Goal: Information Seeking & Learning: Learn about a topic

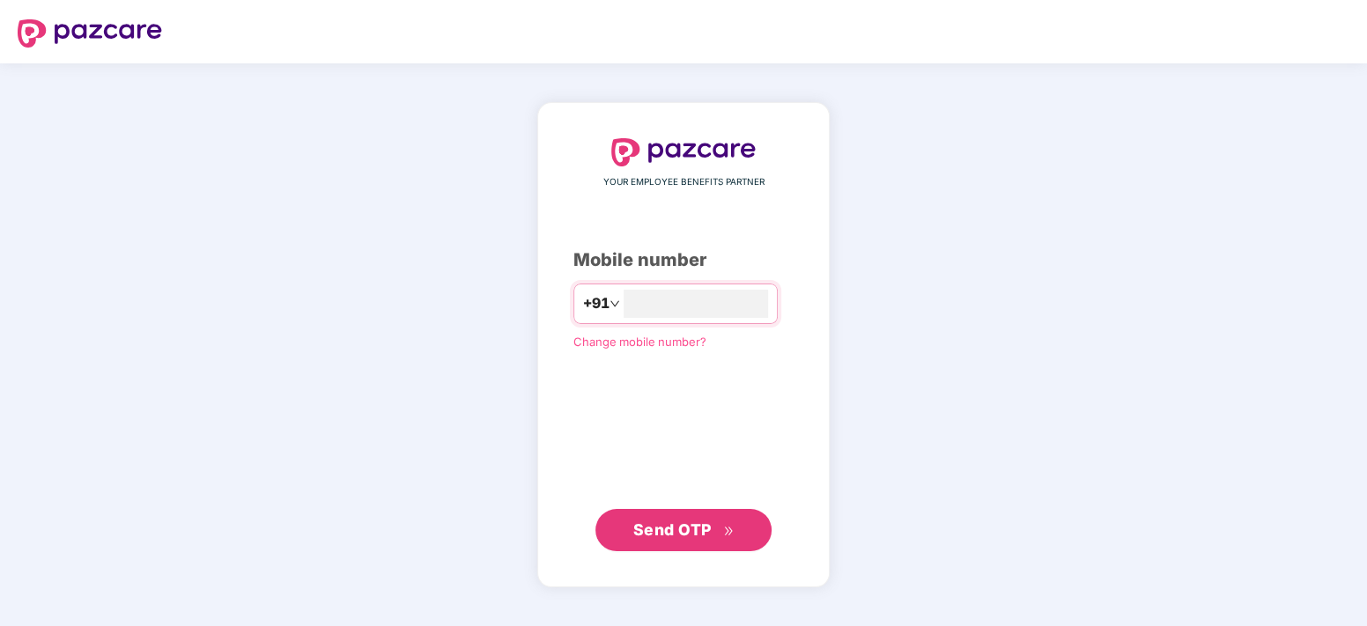
type input "**********"
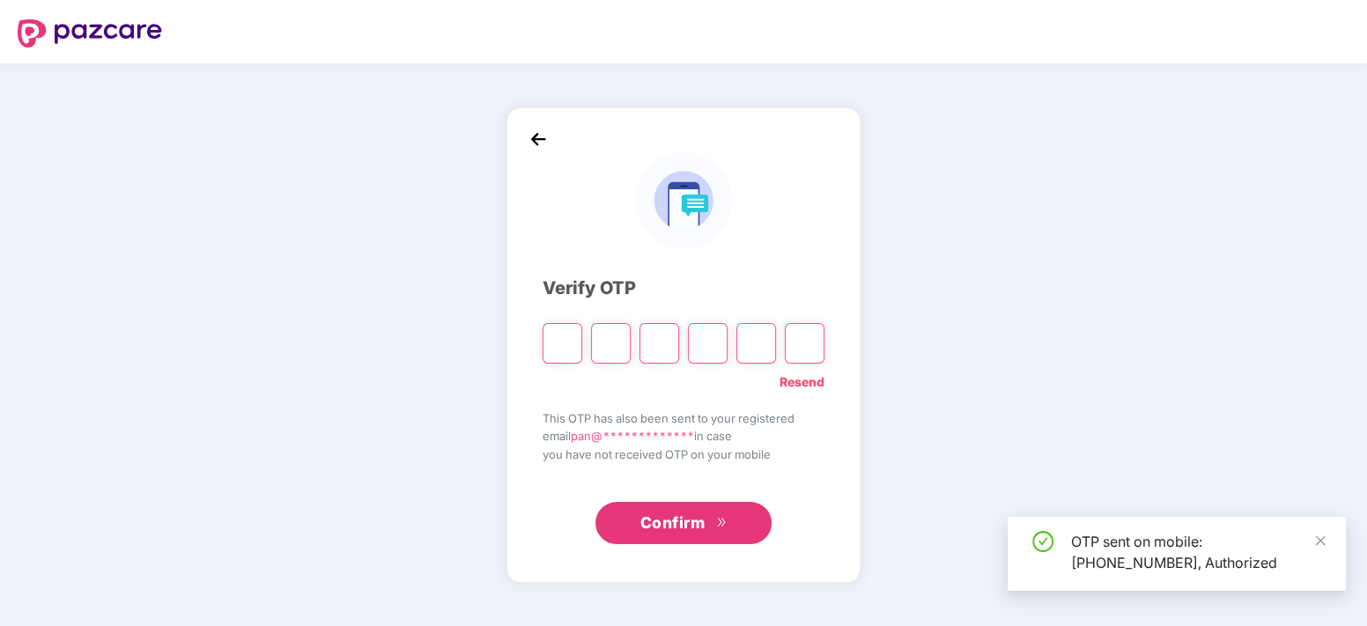
type input "*"
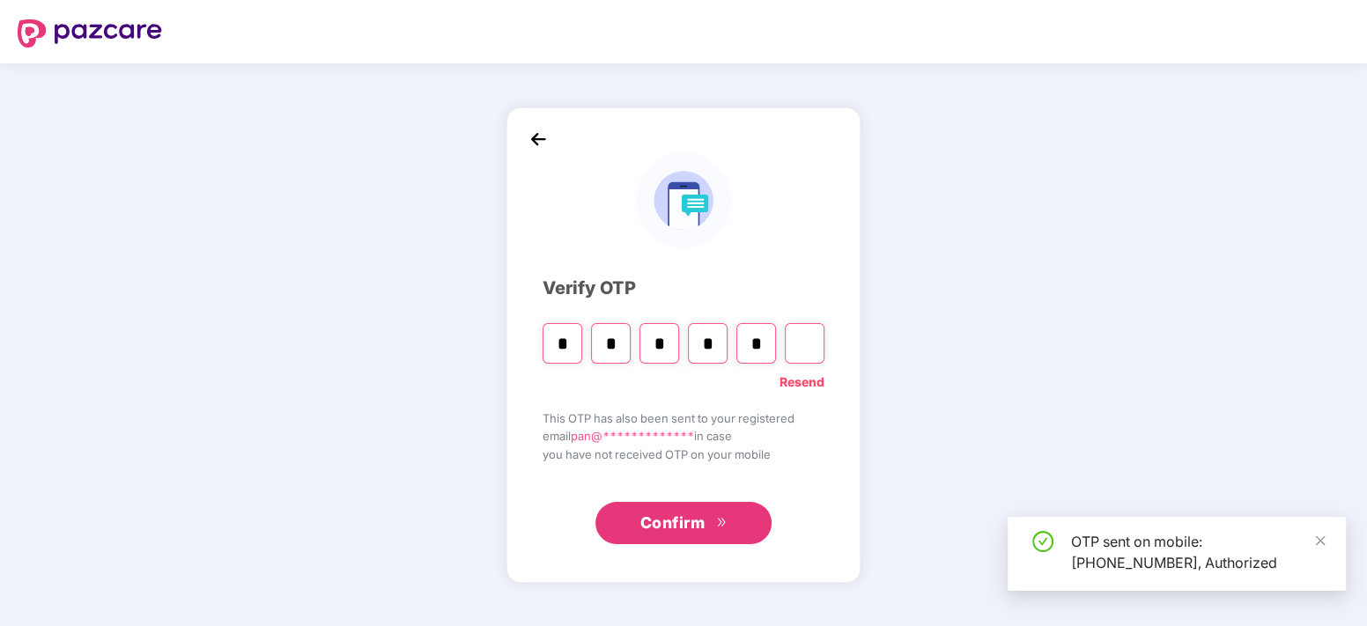
type input "*"
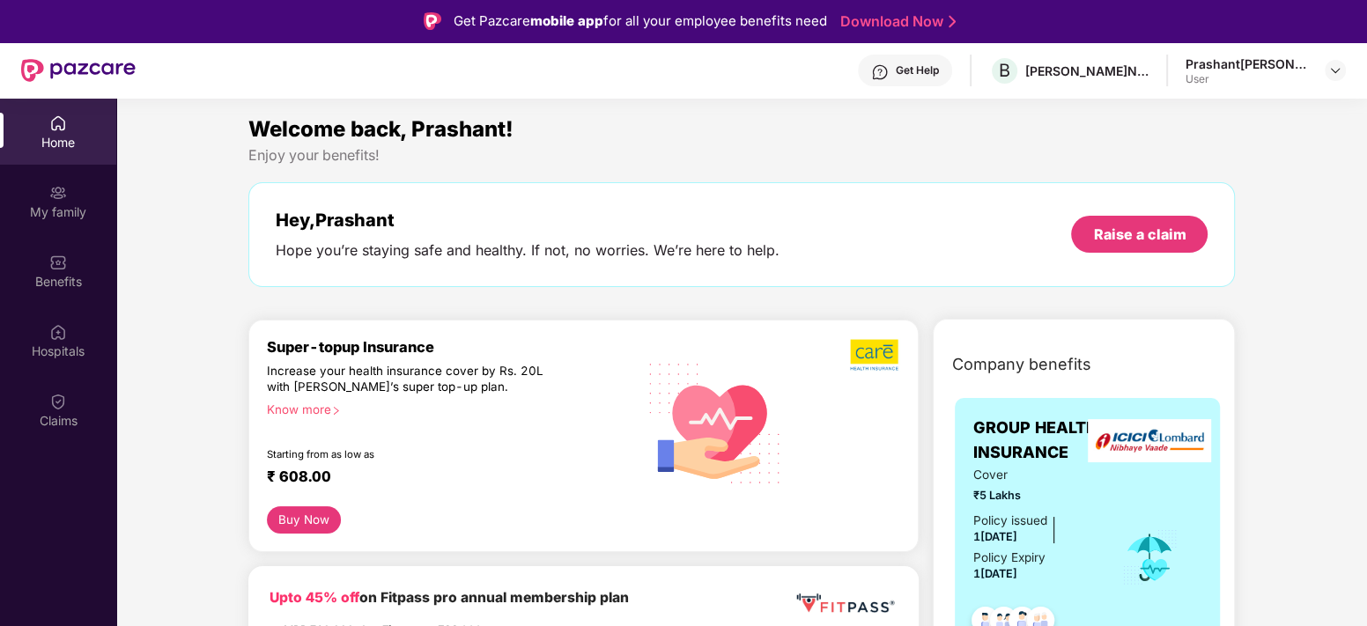
click at [930, 61] on div "Get Help" at bounding box center [905, 71] width 94 height 32
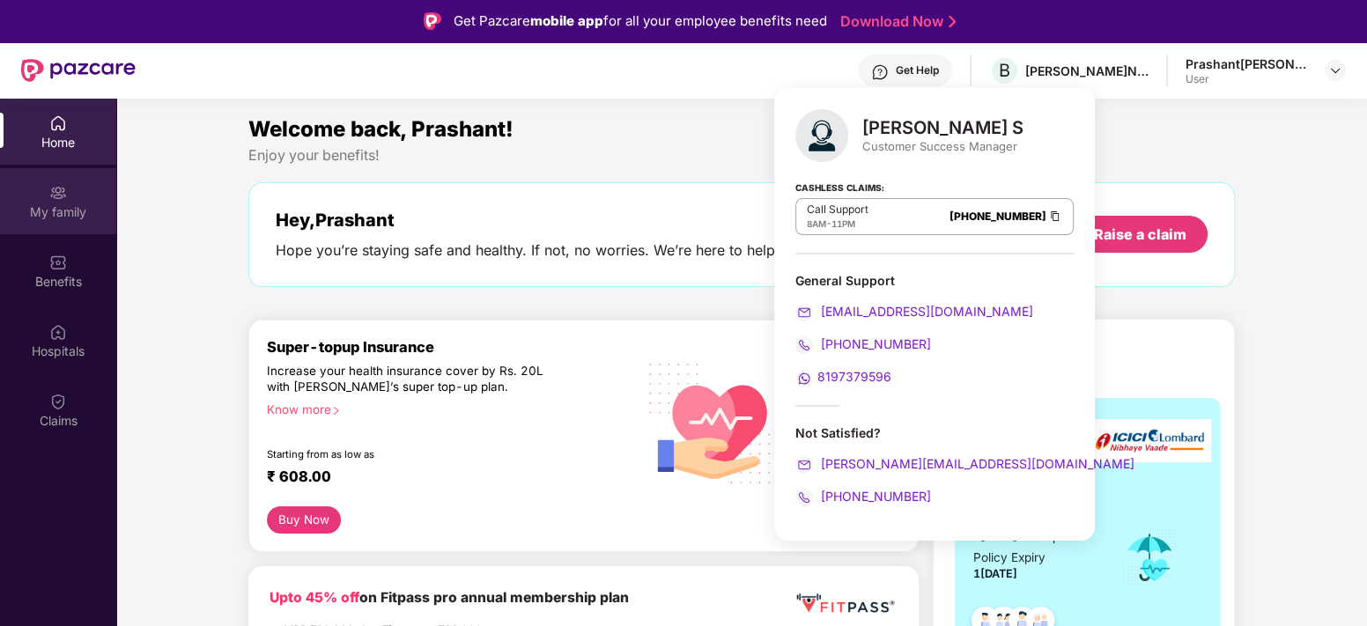
click at [49, 203] on div "My family" at bounding box center [58, 212] width 116 height 18
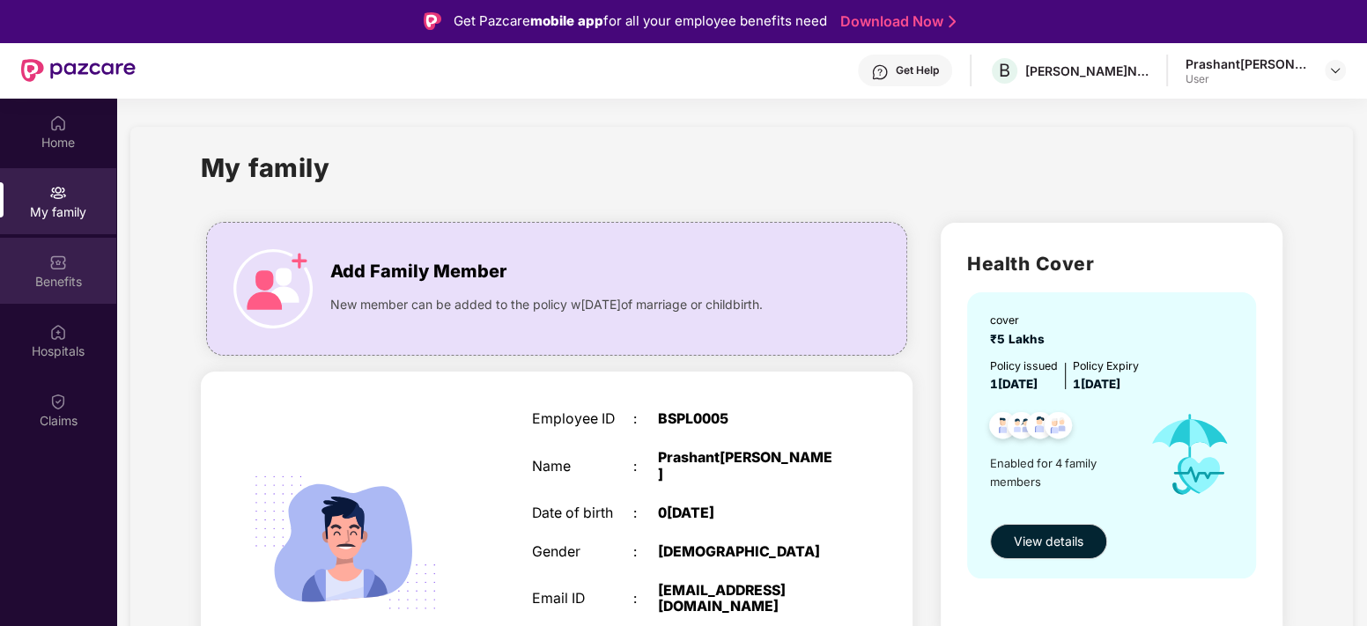
click at [65, 264] on img at bounding box center [58, 263] width 18 height 18
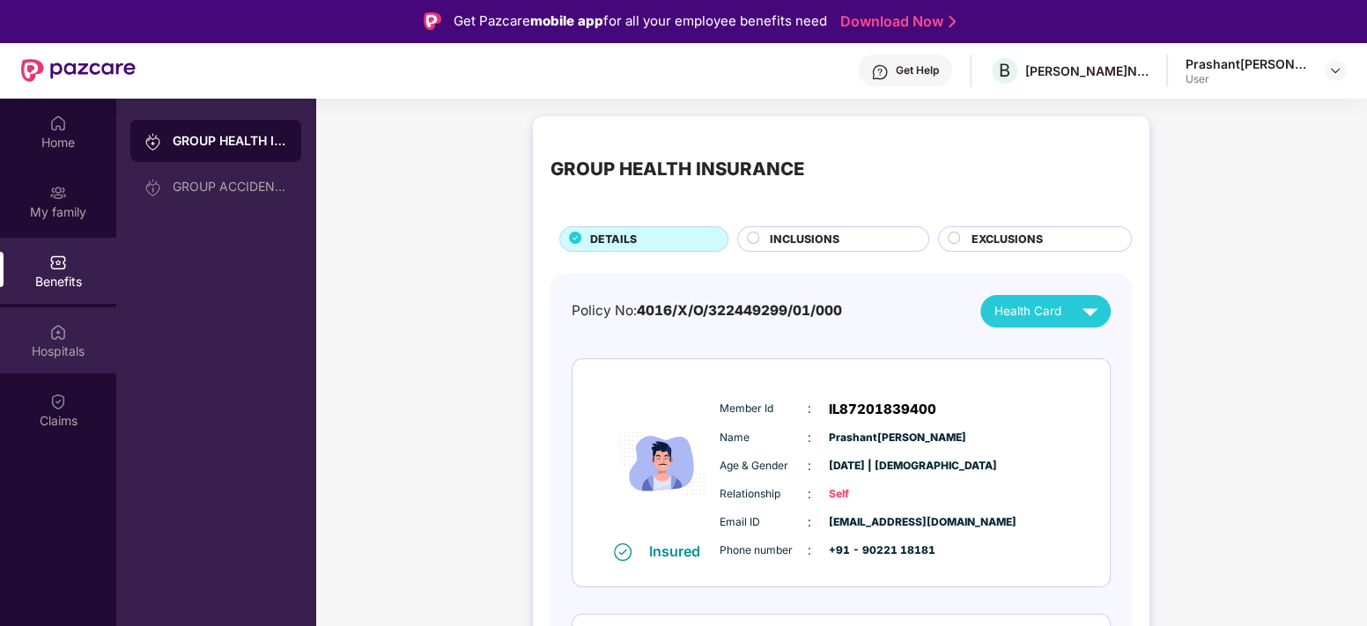
click at [44, 332] on div "Hospitals" at bounding box center [58, 340] width 116 height 66
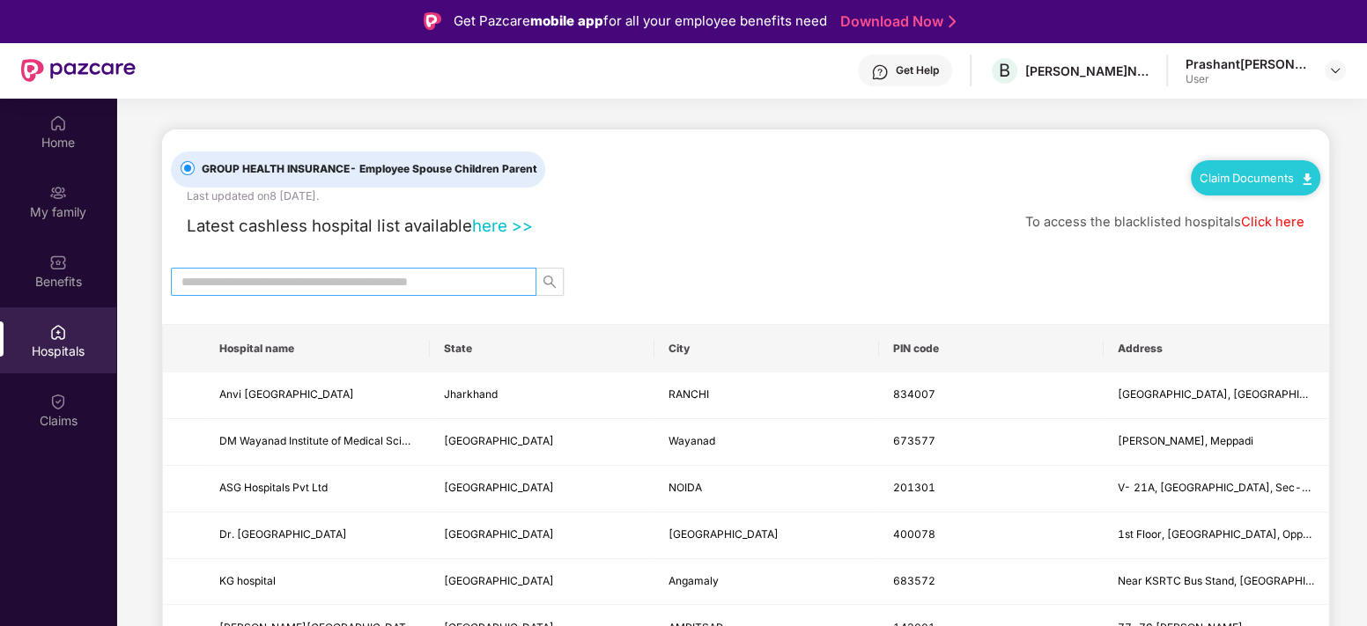
click at [345, 288] on input "text" at bounding box center [346, 281] width 330 height 19
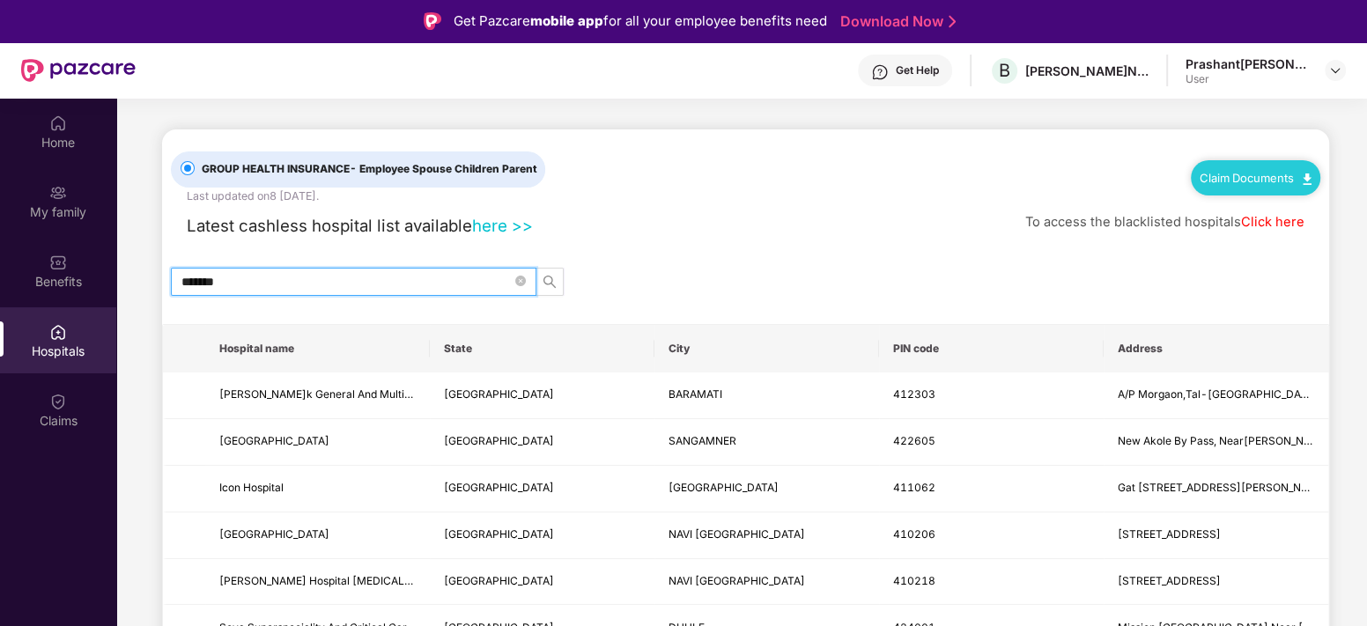
click at [250, 291] on span "******" at bounding box center [354, 282] width 366 height 28
paste input "**********"
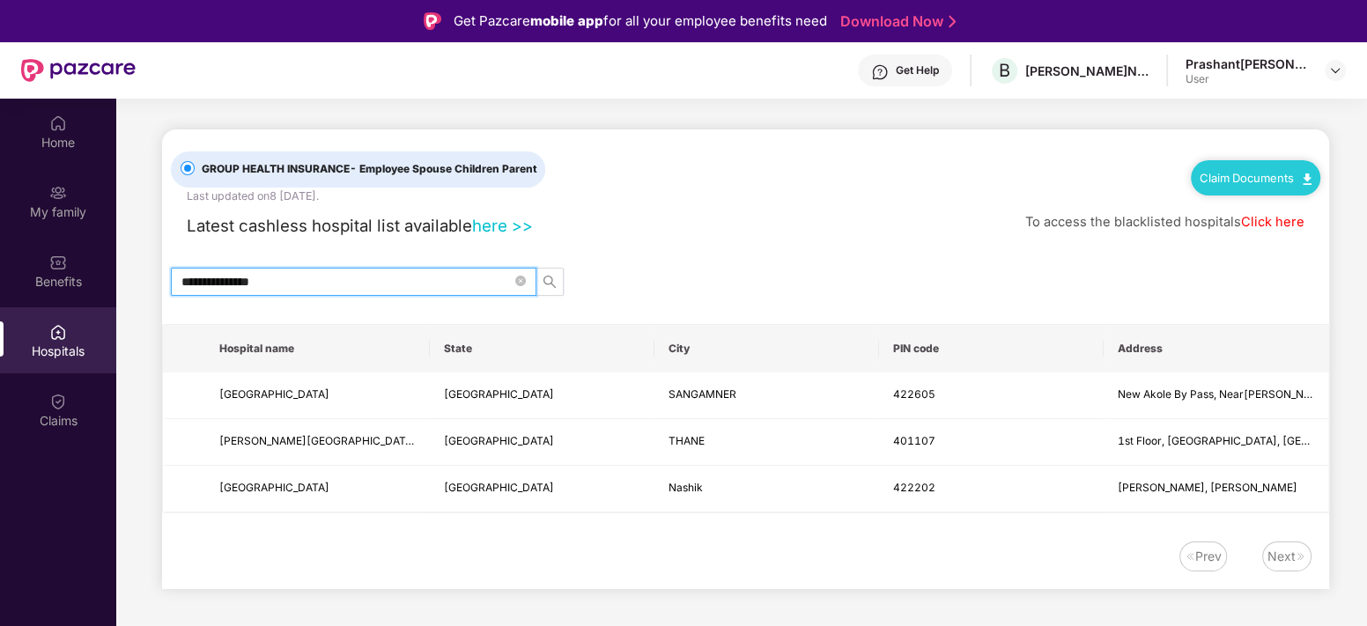
click at [908, 70] on div "Get Help" at bounding box center [917, 70] width 43 height 14
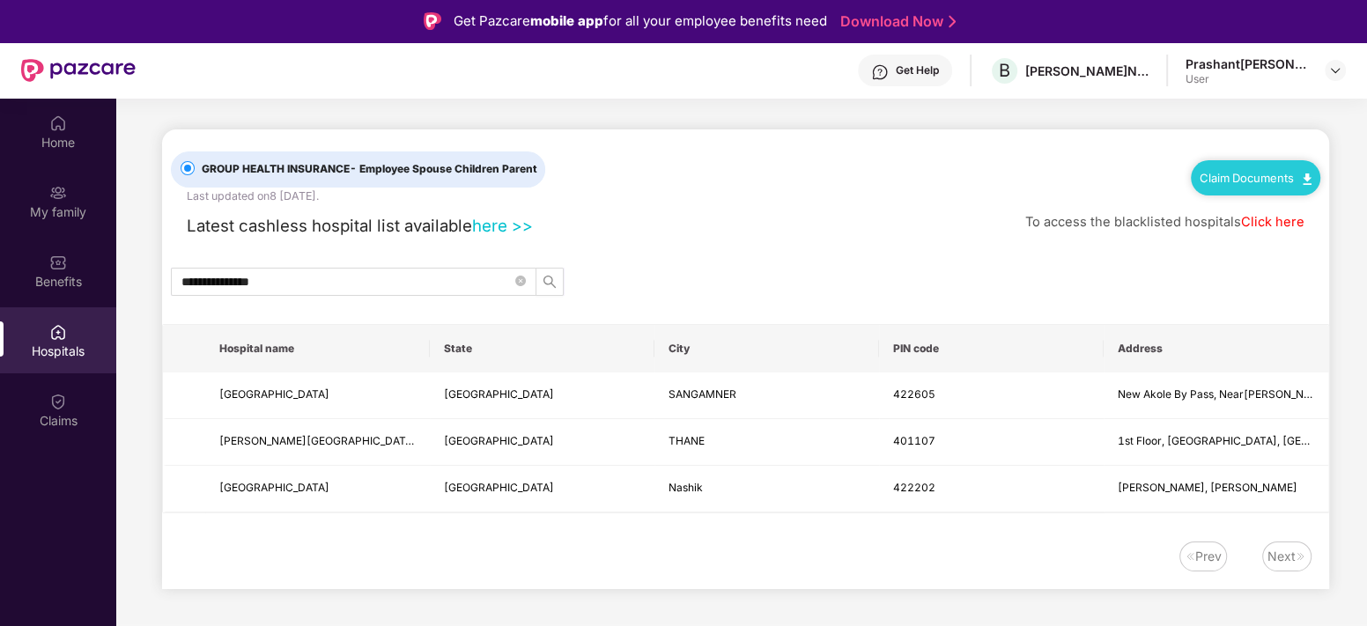
click at [1279, 173] on link "Claim Documents" at bounding box center [1256, 178] width 112 height 14
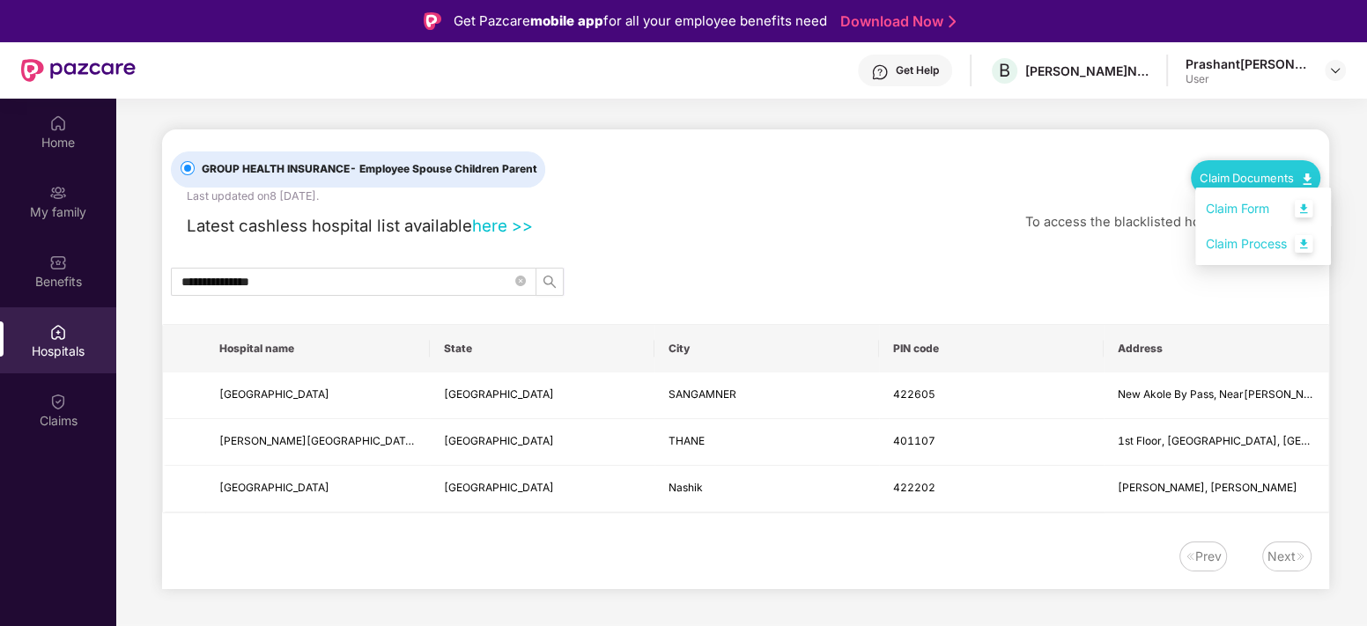
click at [1249, 211] on link "Claim Form" at bounding box center [1263, 209] width 115 height 38
click at [1257, 167] on div "Claim Documents" at bounding box center [1255, 177] width 129 height 35
click at [1268, 225] on link "Click here" at bounding box center [1272, 222] width 63 height 16
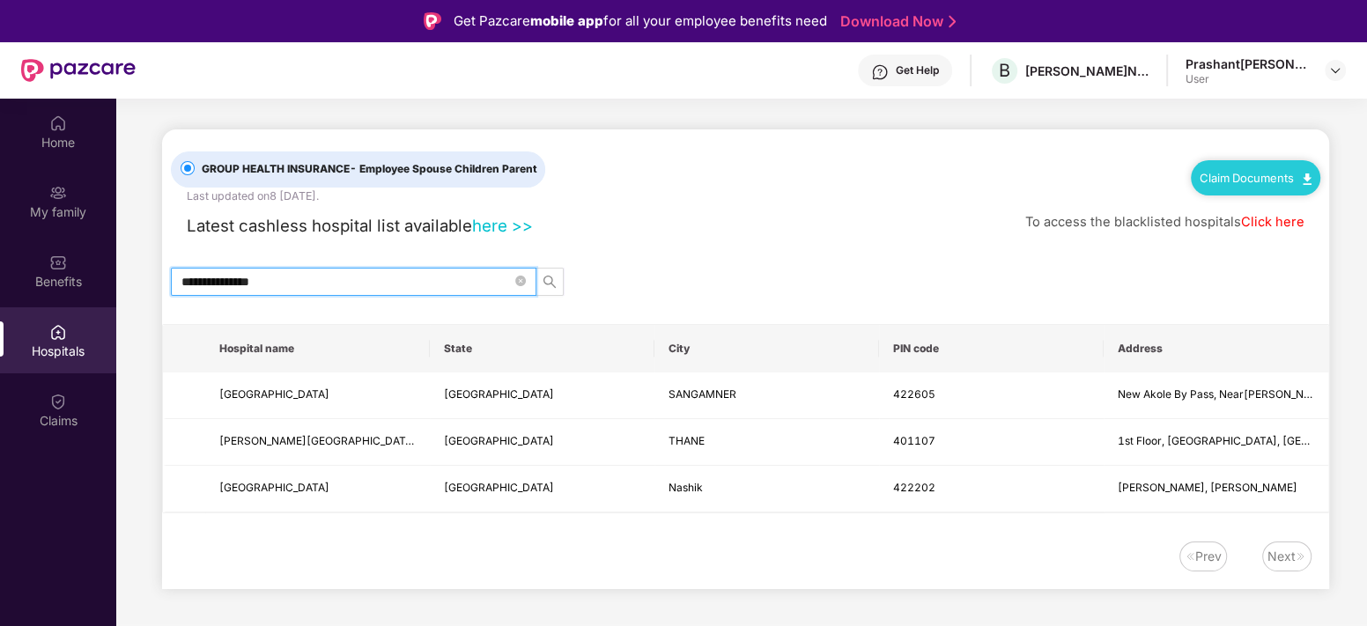
click at [297, 278] on input "**********" at bounding box center [346, 281] width 330 height 19
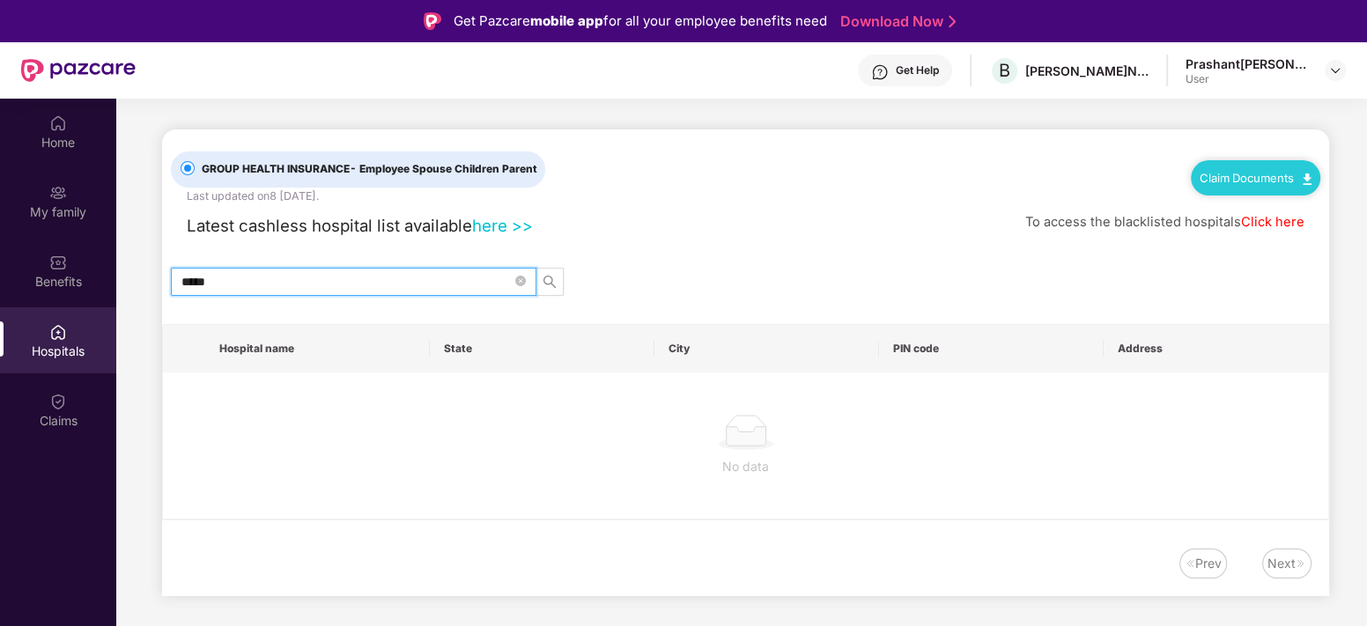
type input "*****"
click at [502, 225] on link "here >>" at bounding box center [502, 225] width 61 height 19
click at [932, 75] on div "Get Help" at bounding box center [917, 70] width 43 height 14
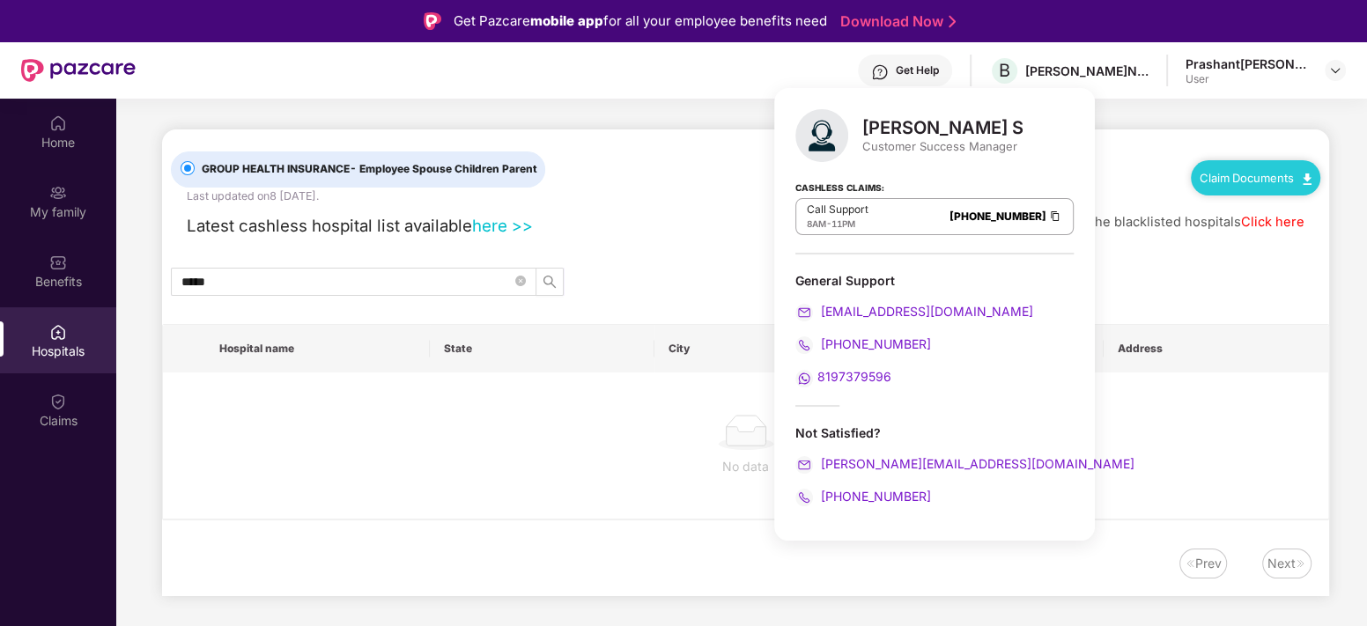
click at [855, 381] on span "8197379596" at bounding box center [854, 376] width 74 height 15
click at [72, 198] on div "My family" at bounding box center [58, 201] width 116 height 66
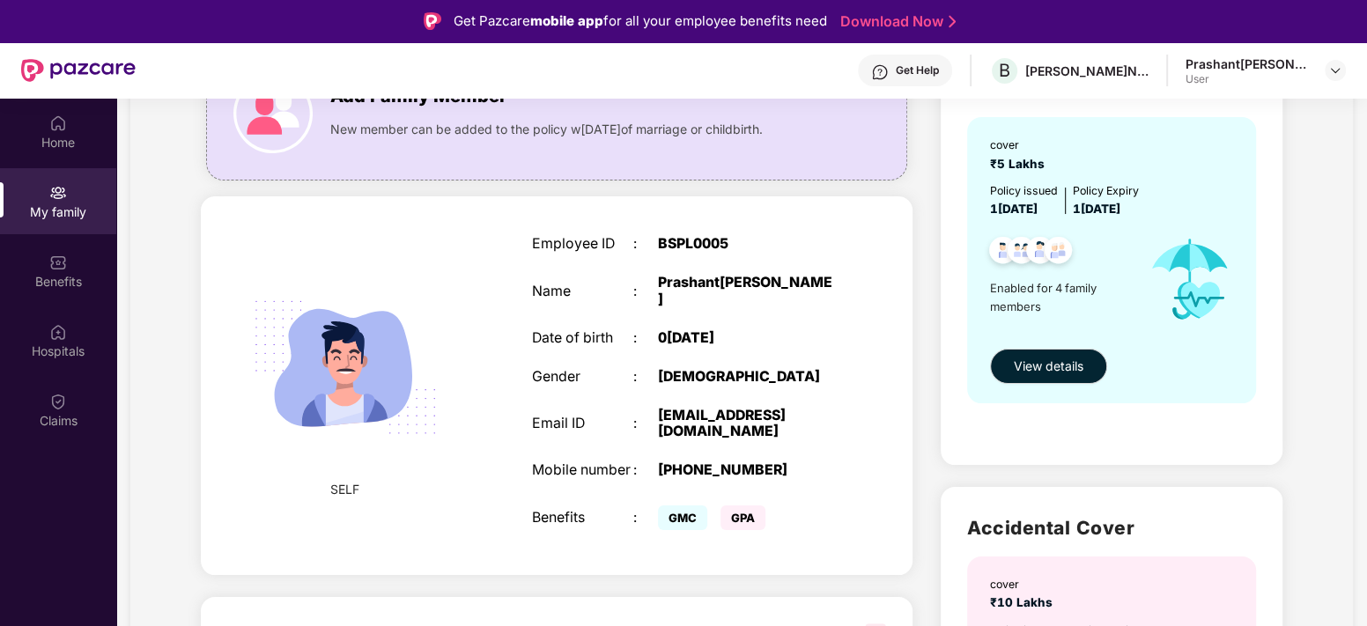
scroll to position [88, 0]
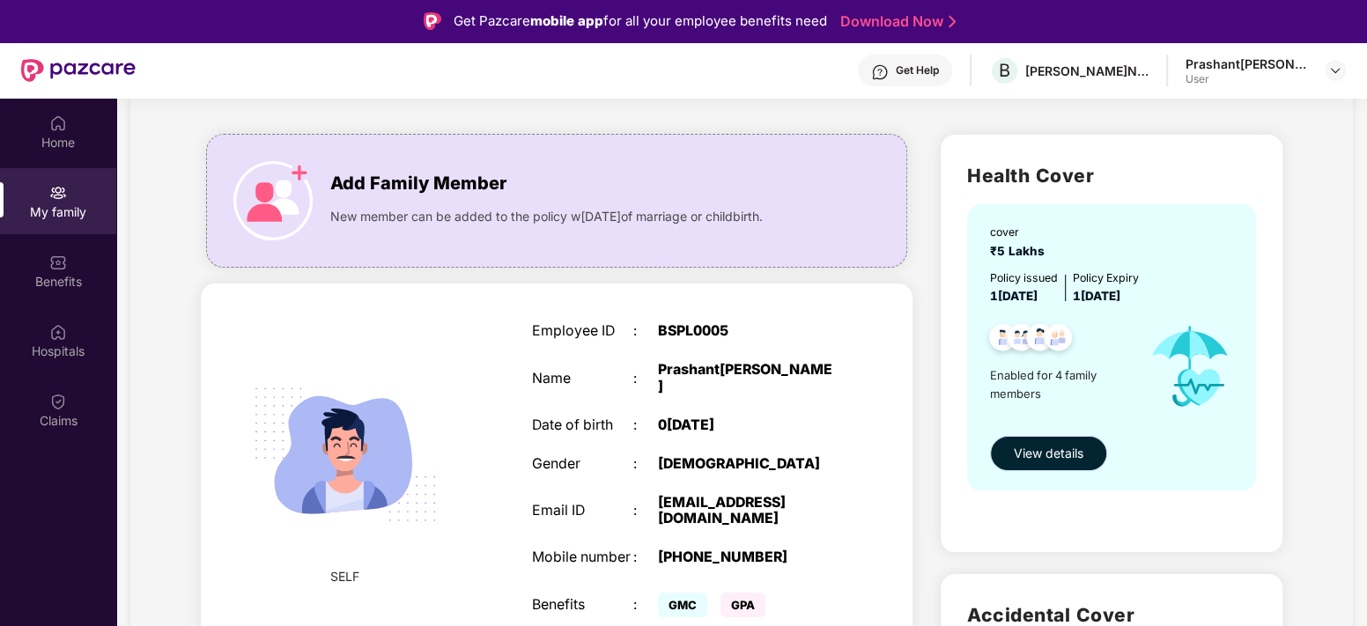
click at [1026, 456] on span "View details" at bounding box center [1049, 453] width 70 height 19
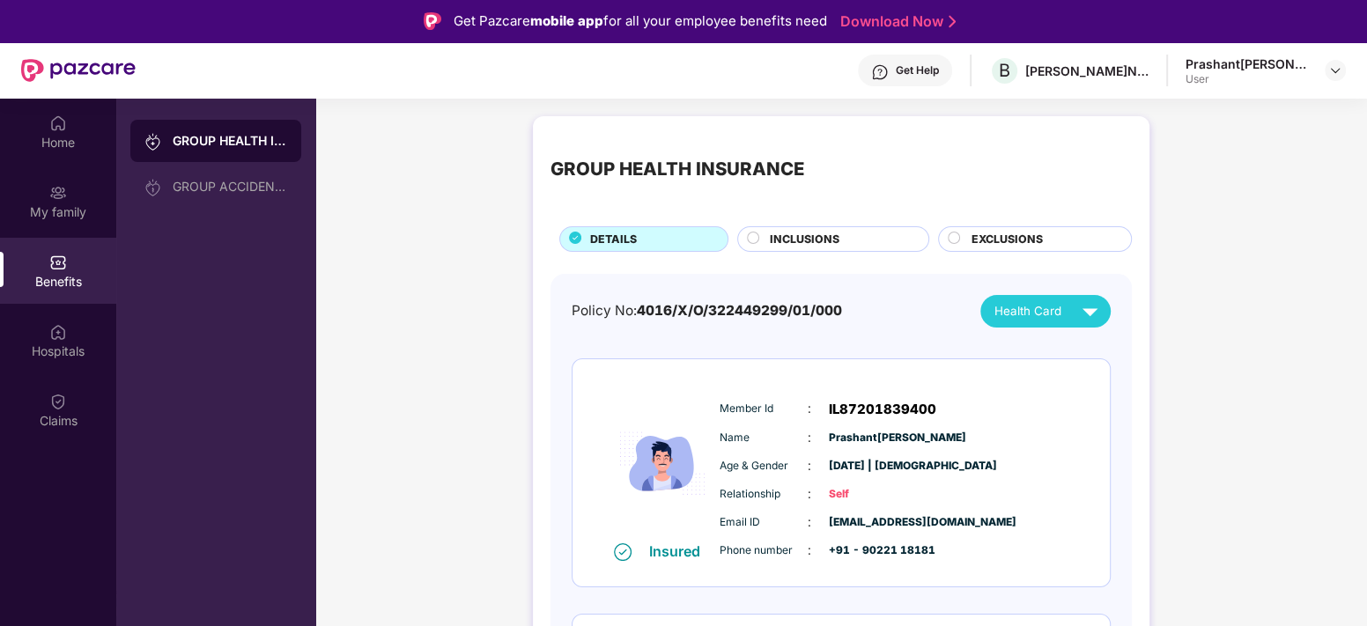
click at [883, 412] on span "IL87201839400" at bounding box center [882, 409] width 107 height 21
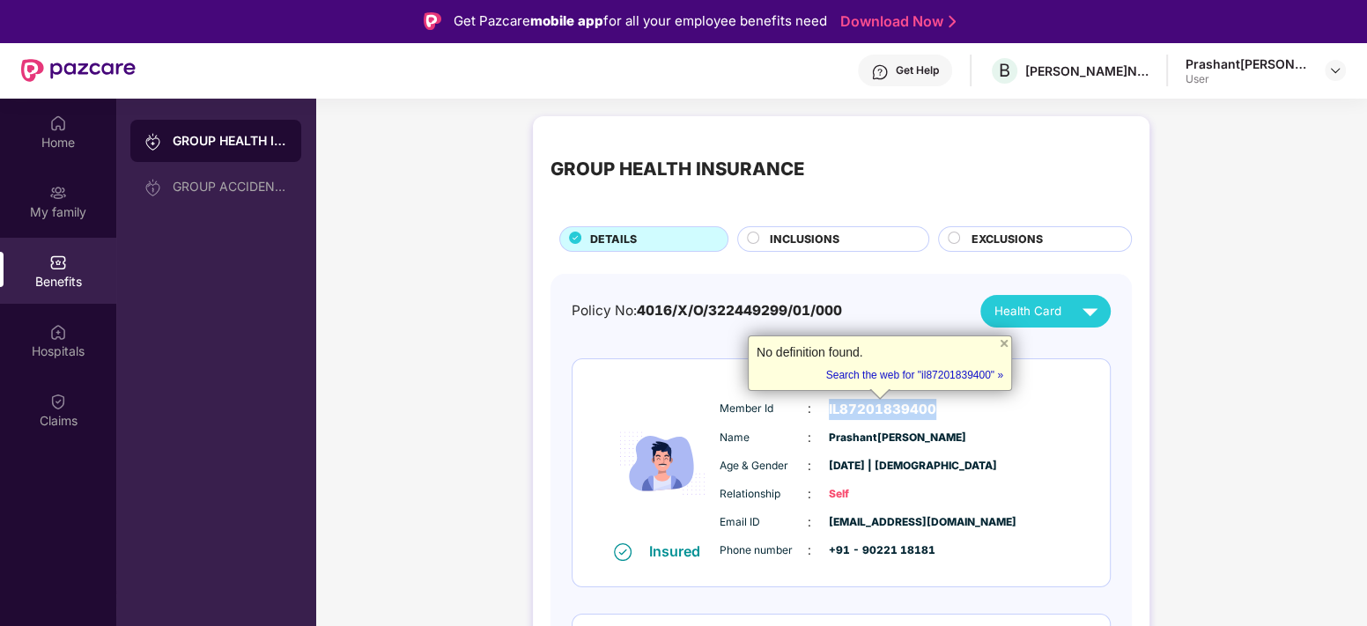
copy span "IL87201839400"
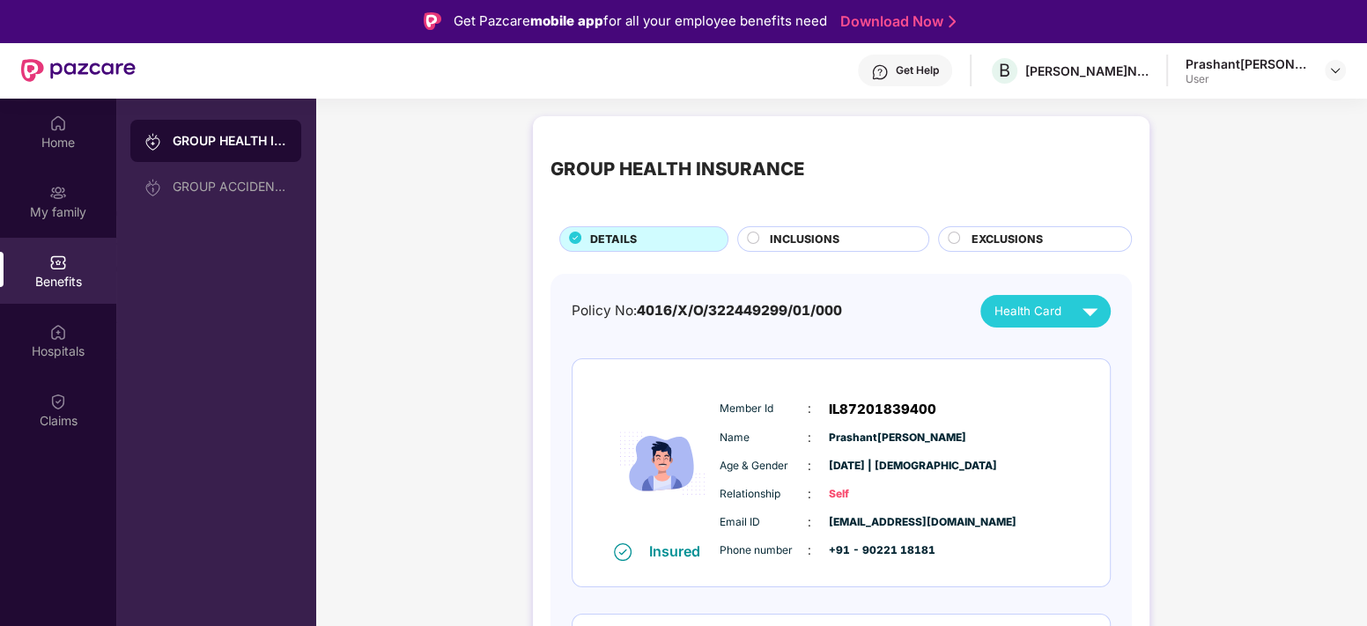
click at [800, 241] on span "INCLUSIONS" at bounding box center [805, 240] width 70 height 18
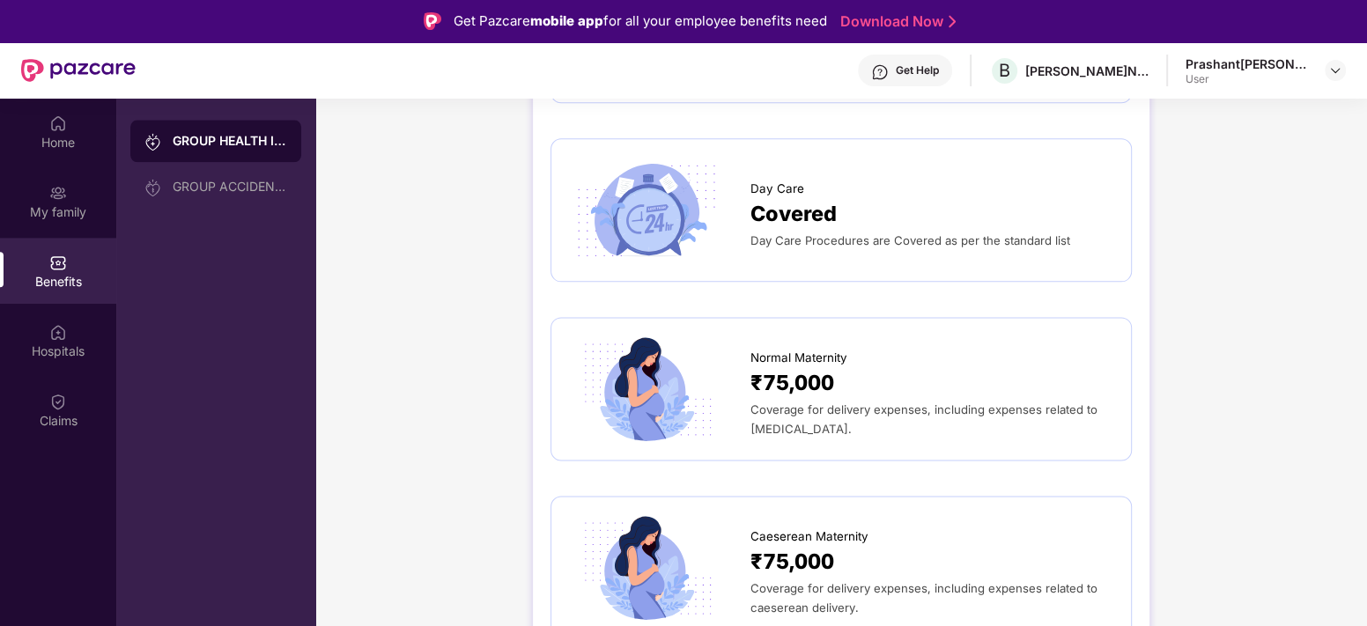
scroll to position [2025, 0]
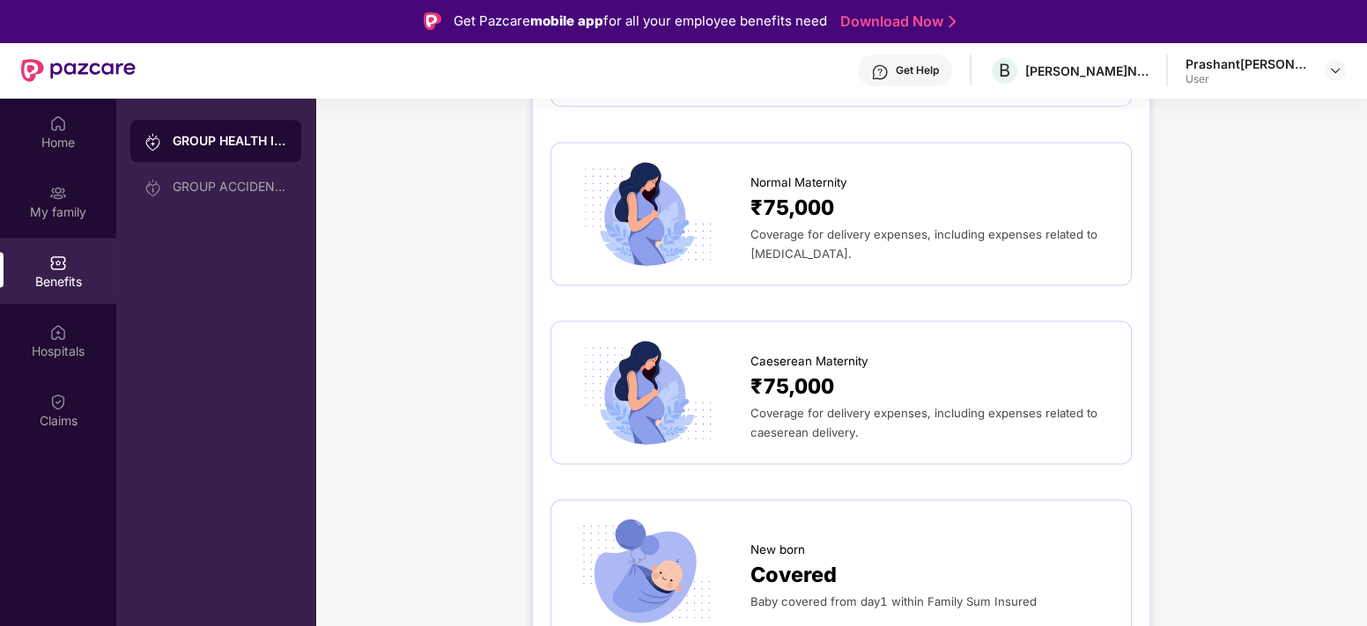
click at [758, 371] on span "₹75,000" at bounding box center [792, 387] width 84 height 33
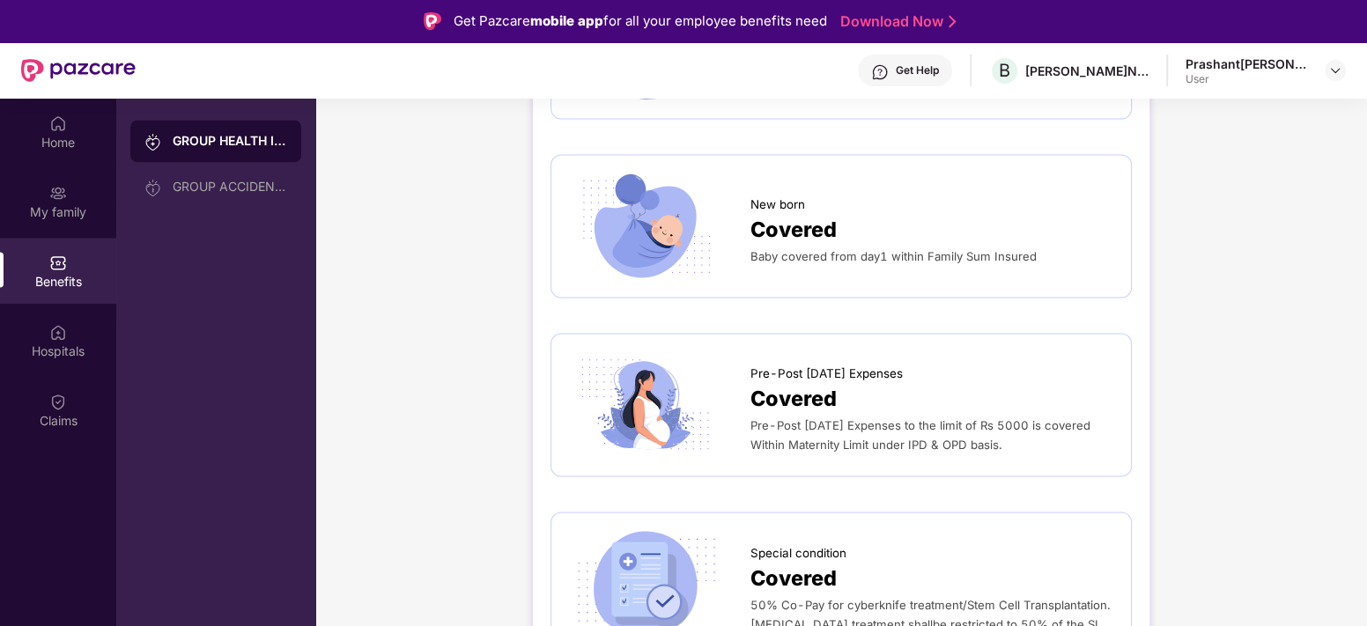
scroll to position [2378, 0]
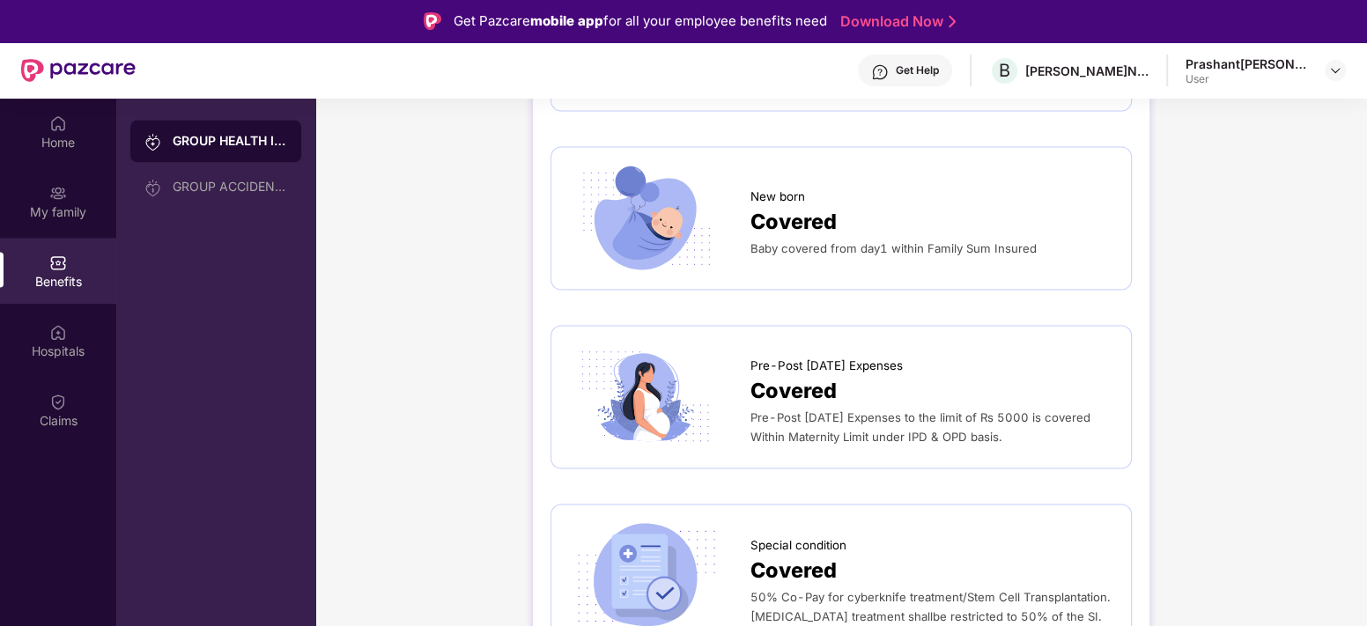
click at [816, 206] on span "Covered" at bounding box center [793, 222] width 86 height 33
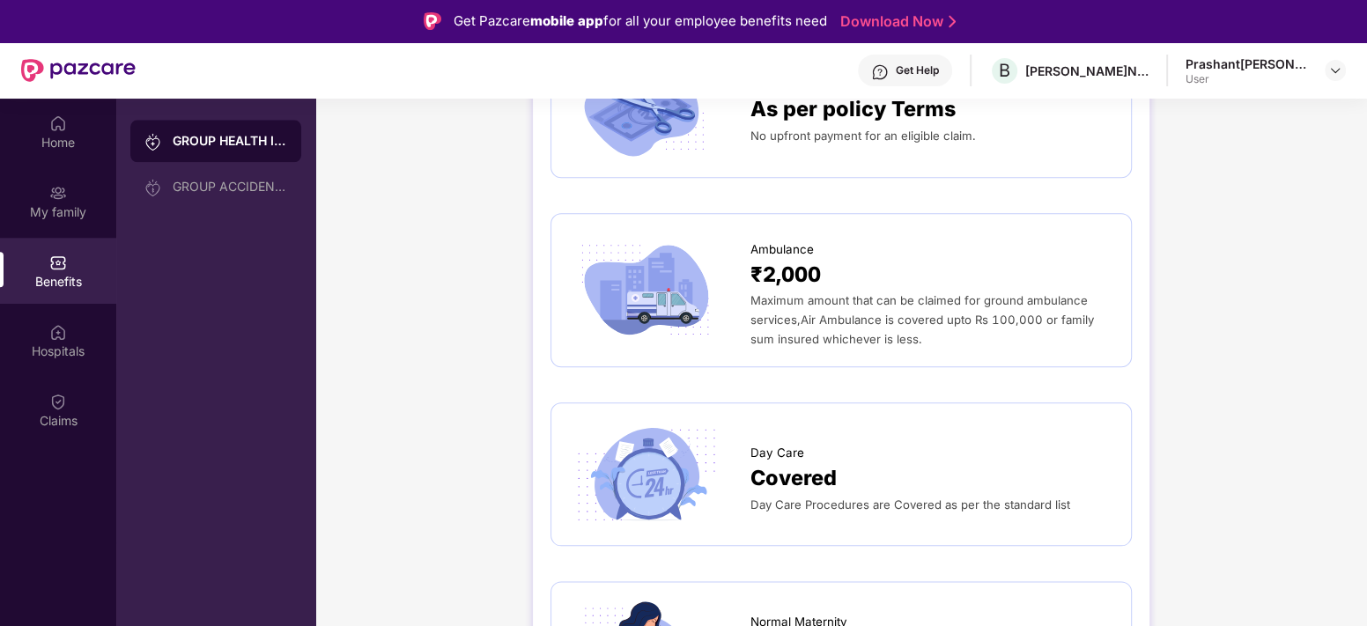
scroll to position [1409, 0]
